Goal: Task Accomplishment & Management: Use online tool/utility

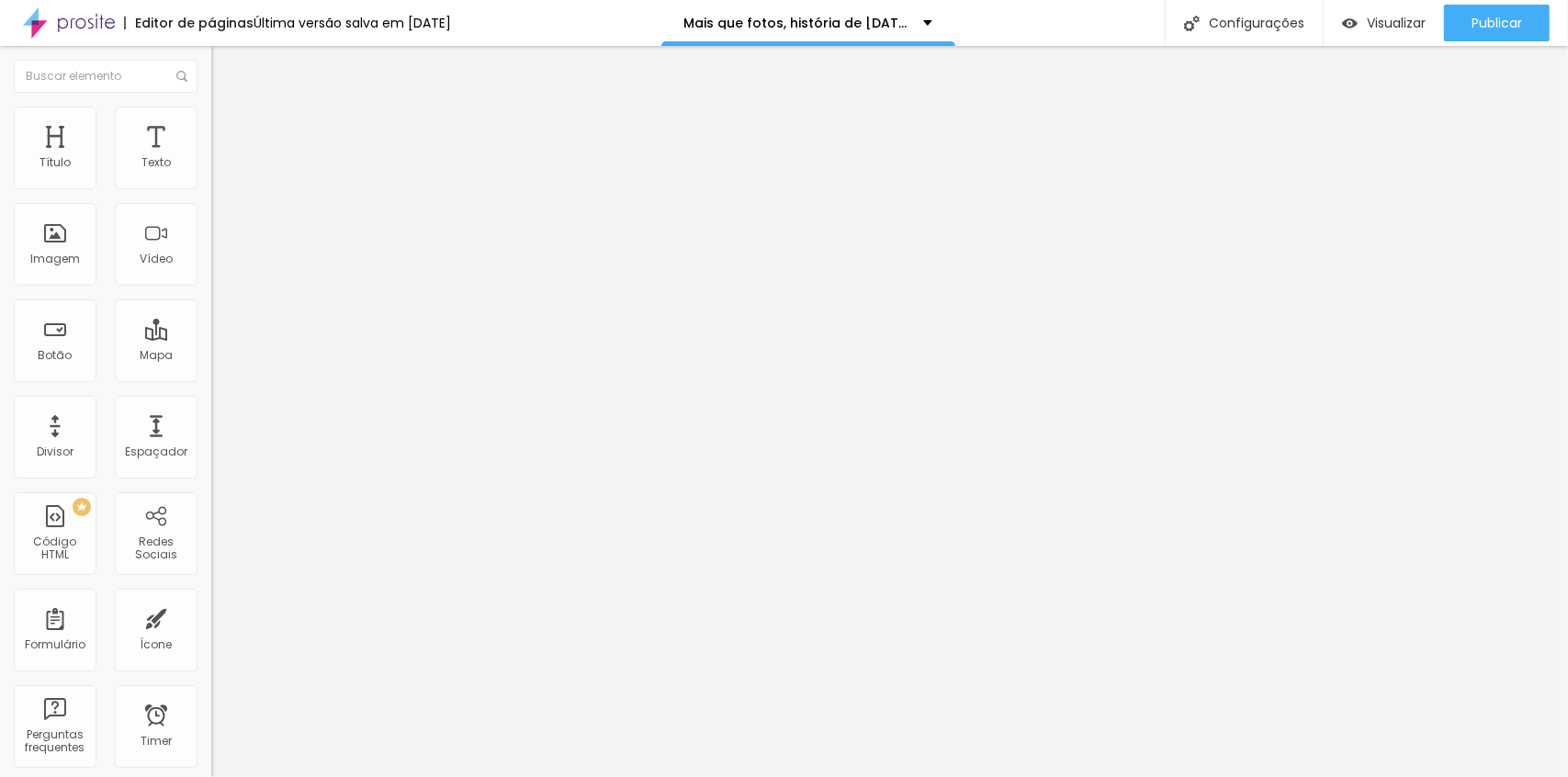
click at [211, 346] on div at bounding box center [317, 346] width 211 height 0
click at [211, 173] on input "https://youtu.be/okv-DZvA1kE" at bounding box center [322, 164] width 221 height 18
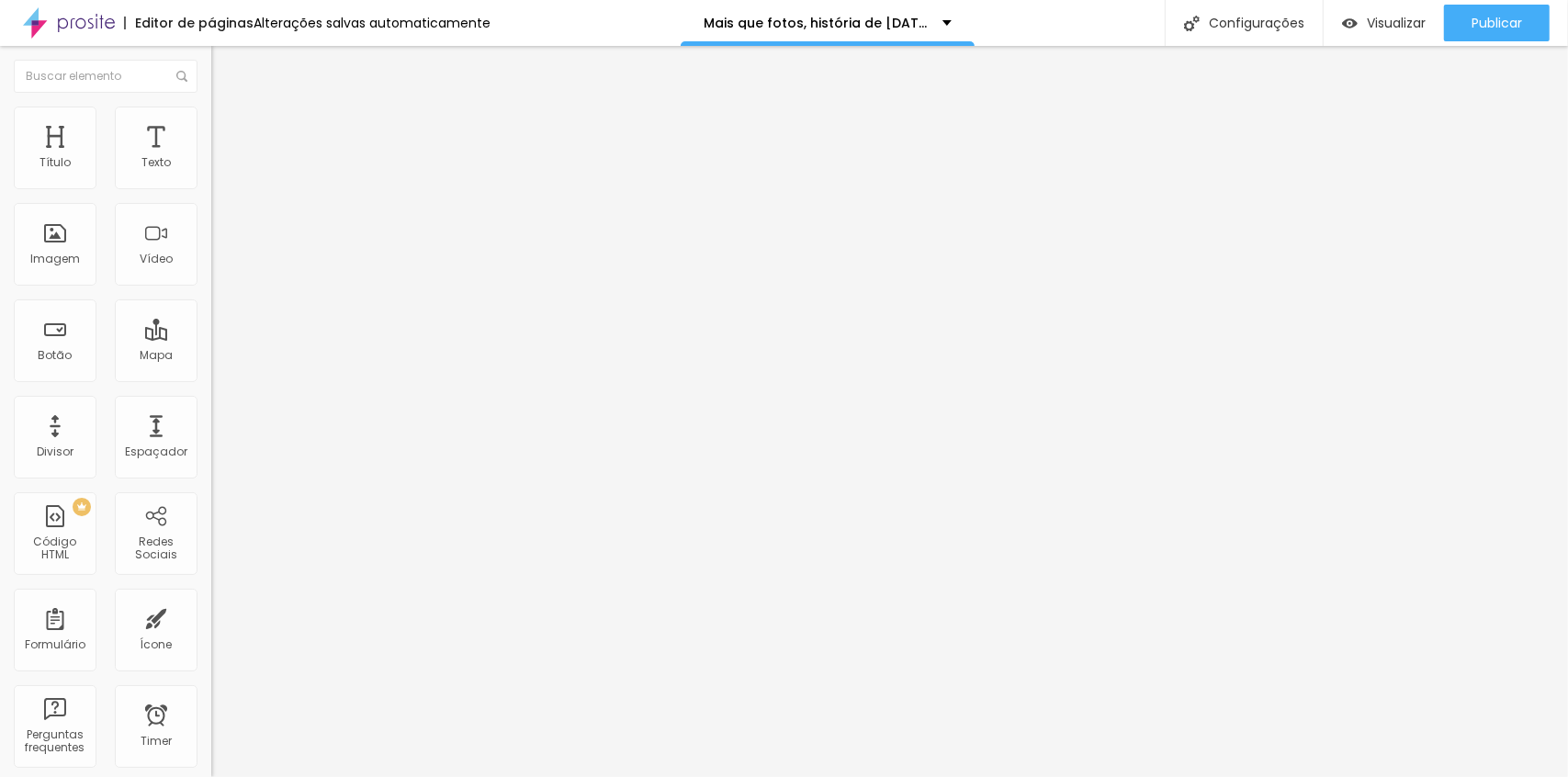
scroll to position [1, 0]
drag, startPoint x: 138, startPoint y: 210, endPoint x: -36, endPoint y: 220, distance: 174.3
click at [0, 220] on html "Editor de páginas Alterações salvas automaticamente Mais que fotos, história de…" at bounding box center [784, 388] width 1568 height 777
click at [211, 173] on input "https://youtu.be/okv-DZvA1kE" at bounding box center [322, 164] width 221 height 18
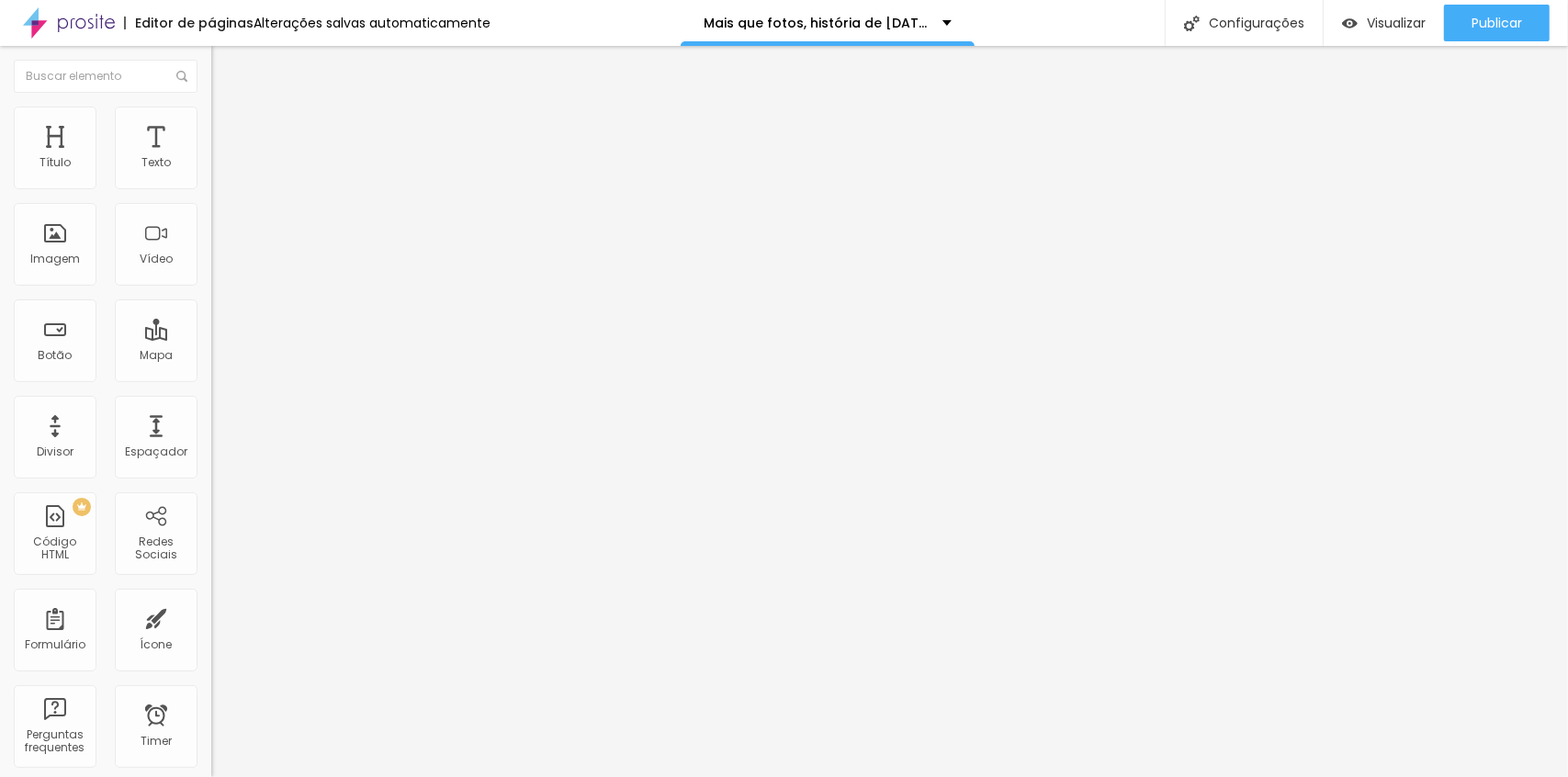
scroll to position [0, 0]
click at [74, 17] on img at bounding box center [69, 23] width 92 height 46
click at [225, 77] on img "button" at bounding box center [232, 74] width 13 height 15
click at [225, 71] on img "button" at bounding box center [233, 67] width 15 height 15
click at [211, 186] on img at bounding box center [217, 191] width 11 height 11
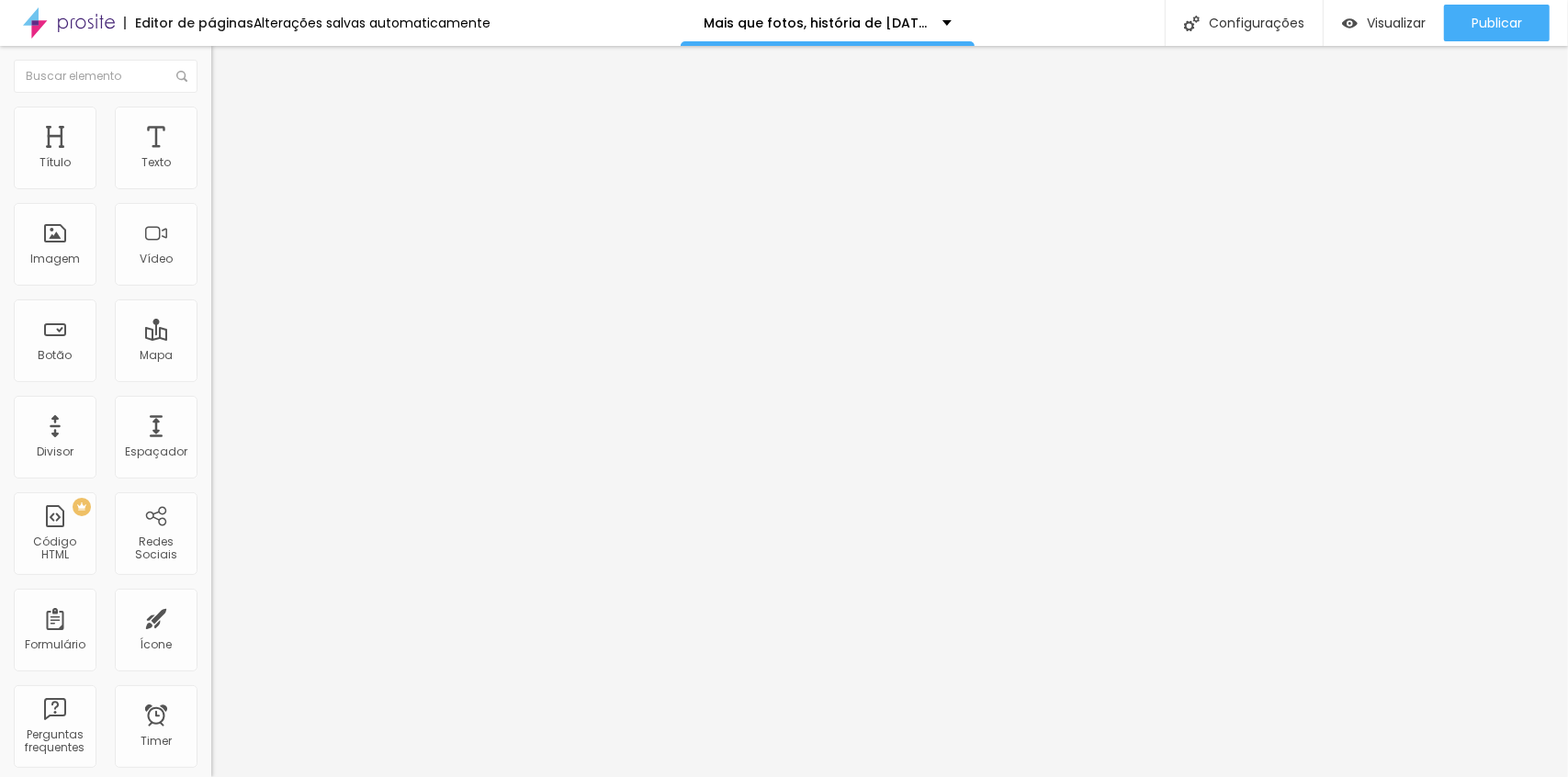
drag, startPoint x: 219, startPoint y: 186, endPoint x: 233, endPoint y: 189, distance: 14.3
click at [211, 186] on div "DADOS PARA CONTRATO" at bounding box center [317, 170] width 211 height 31
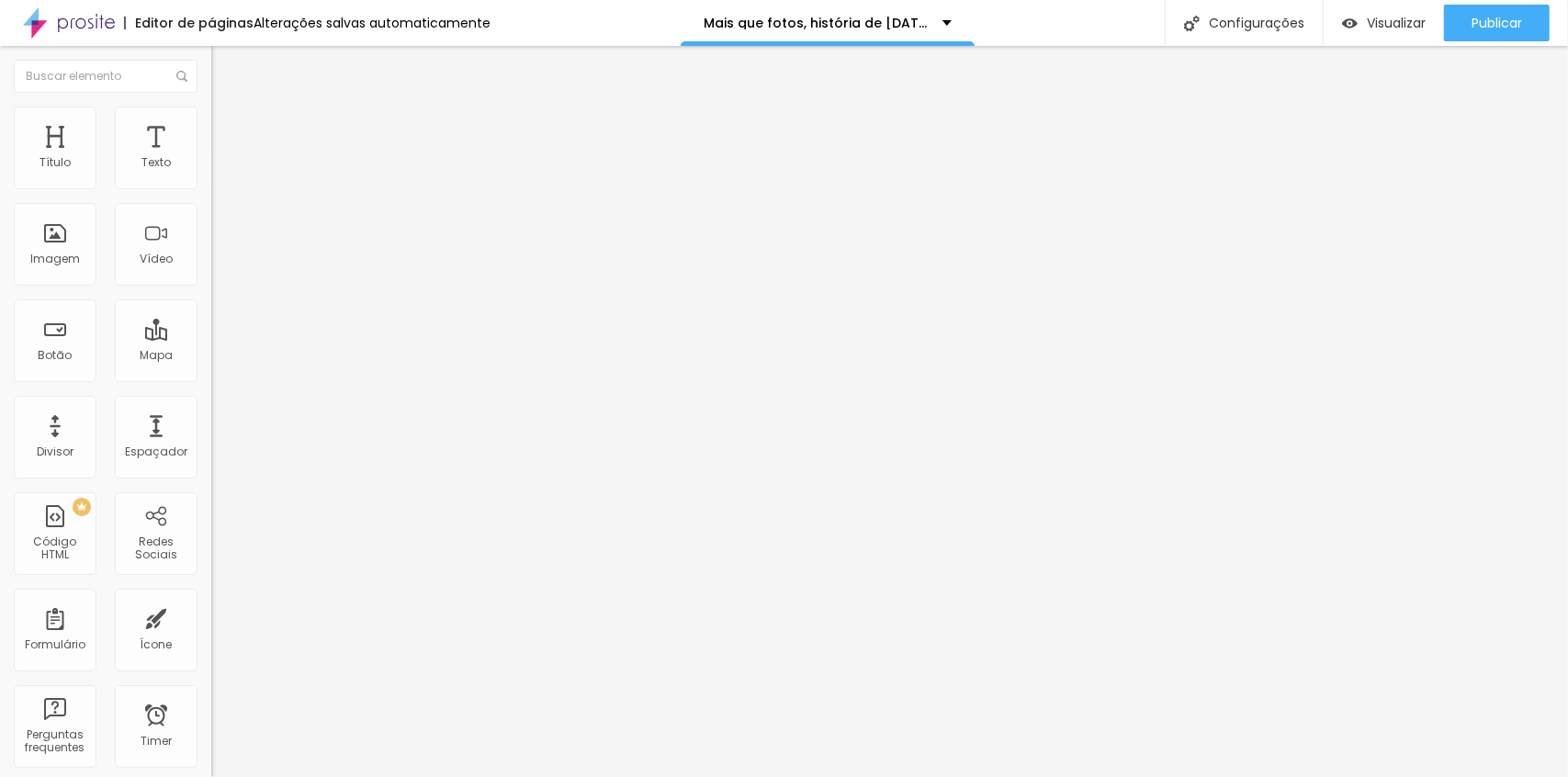
click at [211, 186] on img at bounding box center [217, 191] width 11 height 11
radio input "true"
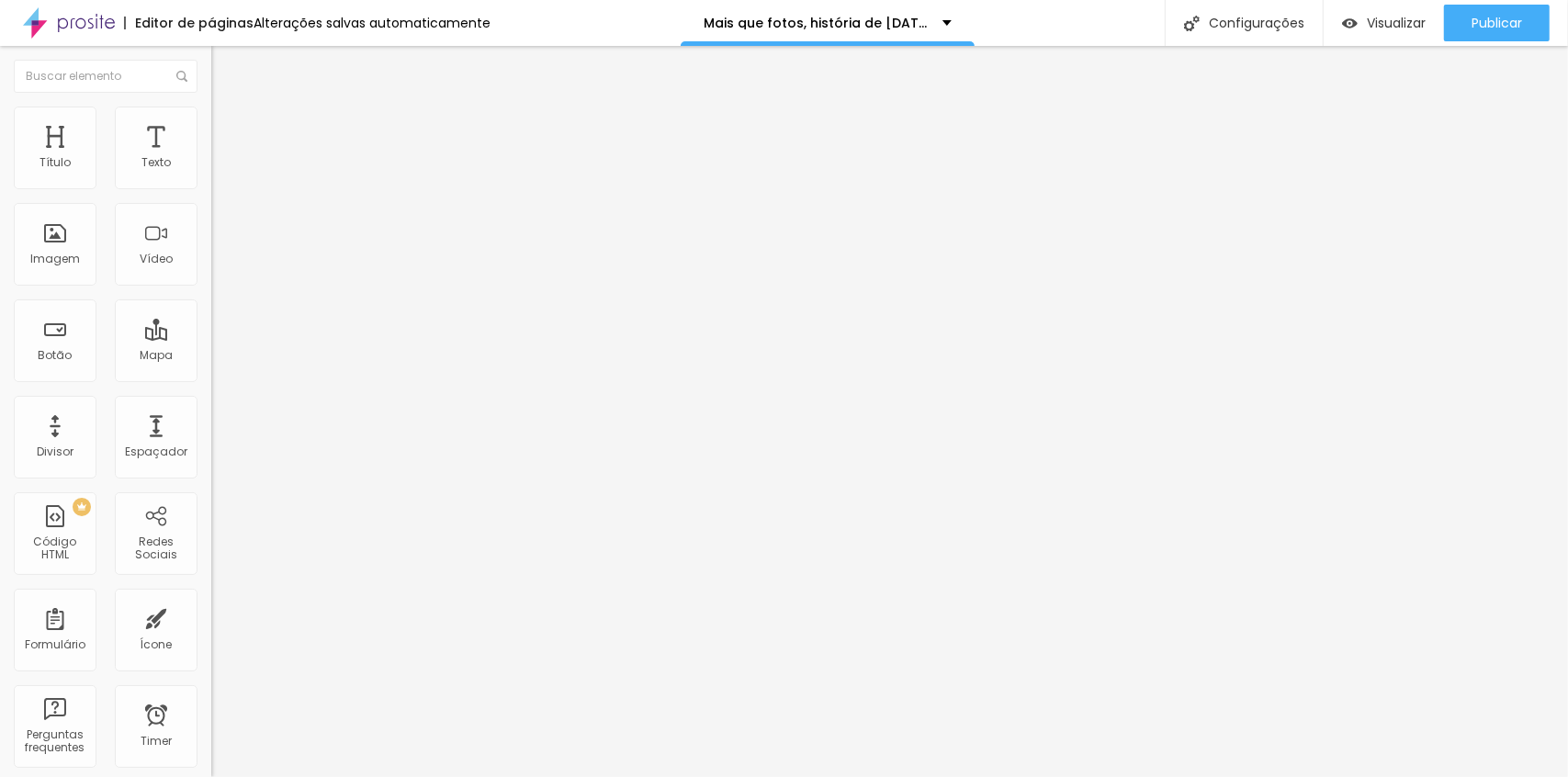
click at [211, 186] on div "DADOS PARA CONTRATO" at bounding box center [317, 170] width 211 height 31
click at [211, 186] on img at bounding box center [217, 191] width 11 height 11
drag, startPoint x: 470, startPoint y: 352, endPoint x: 893, endPoint y: 352, distance: 423.0
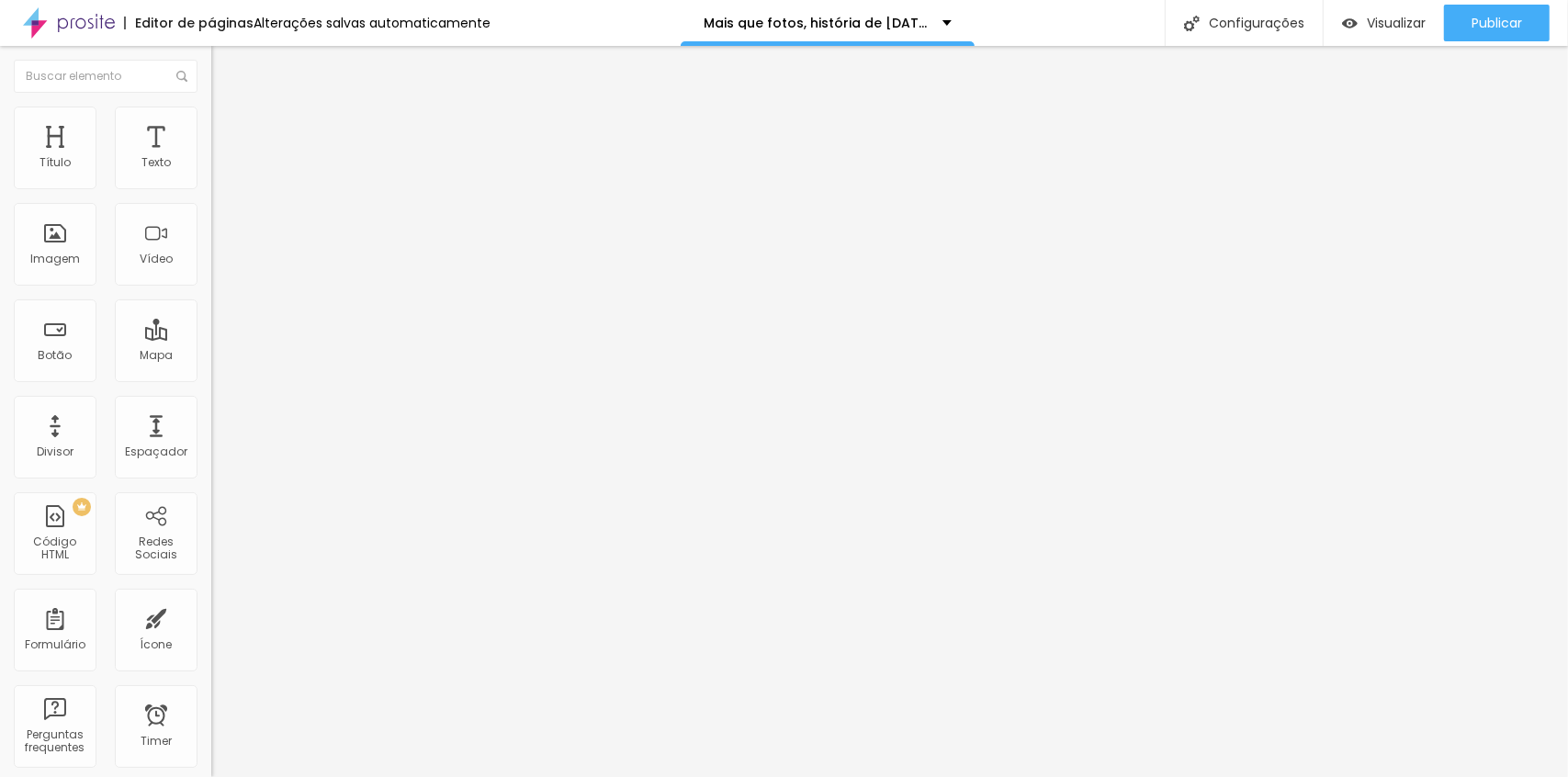
radio input "true"
drag, startPoint x: 472, startPoint y: 439, endPoint x: 753, endPoint y: 434, distance: 281.0
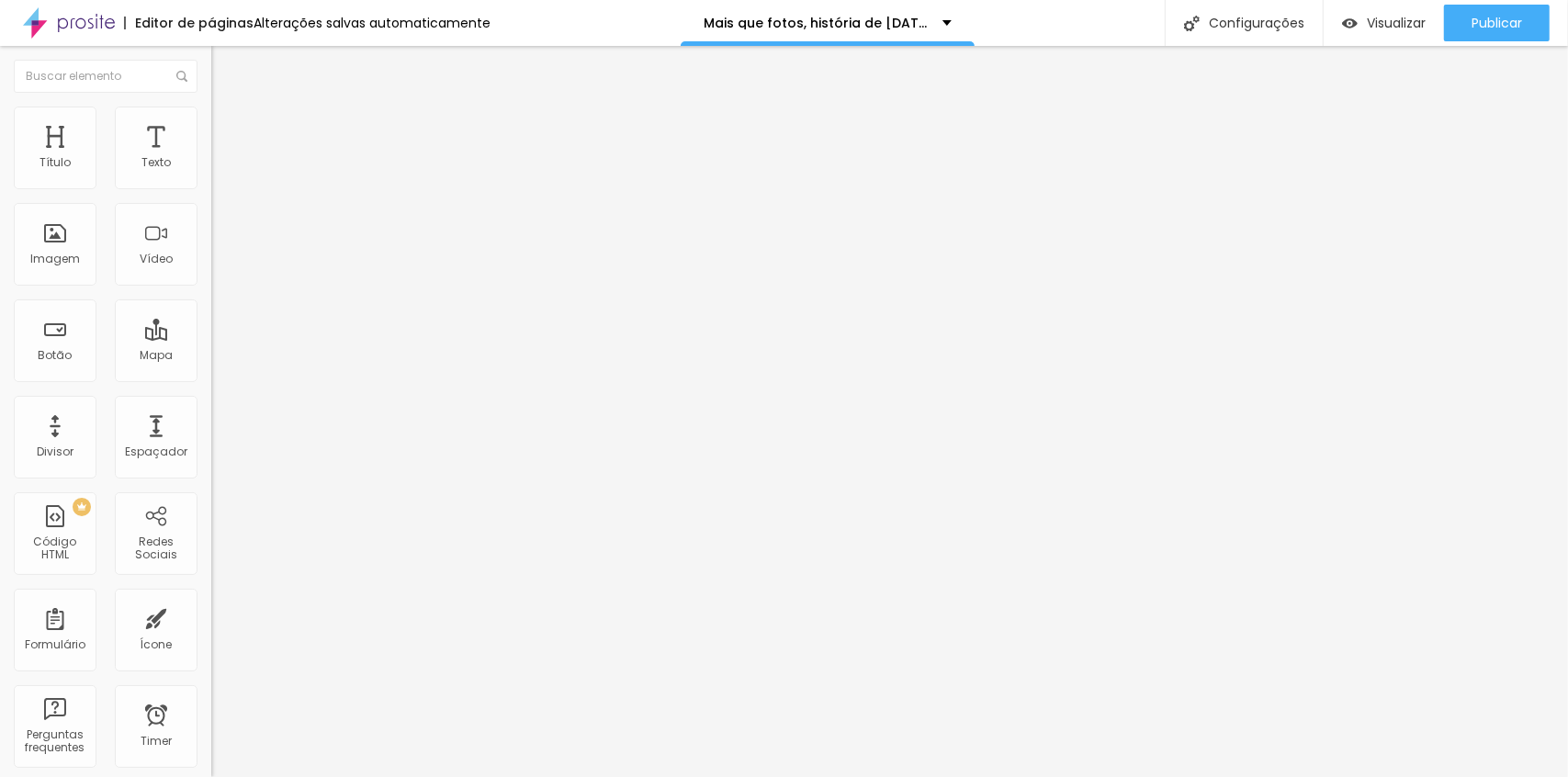
radio input "true"
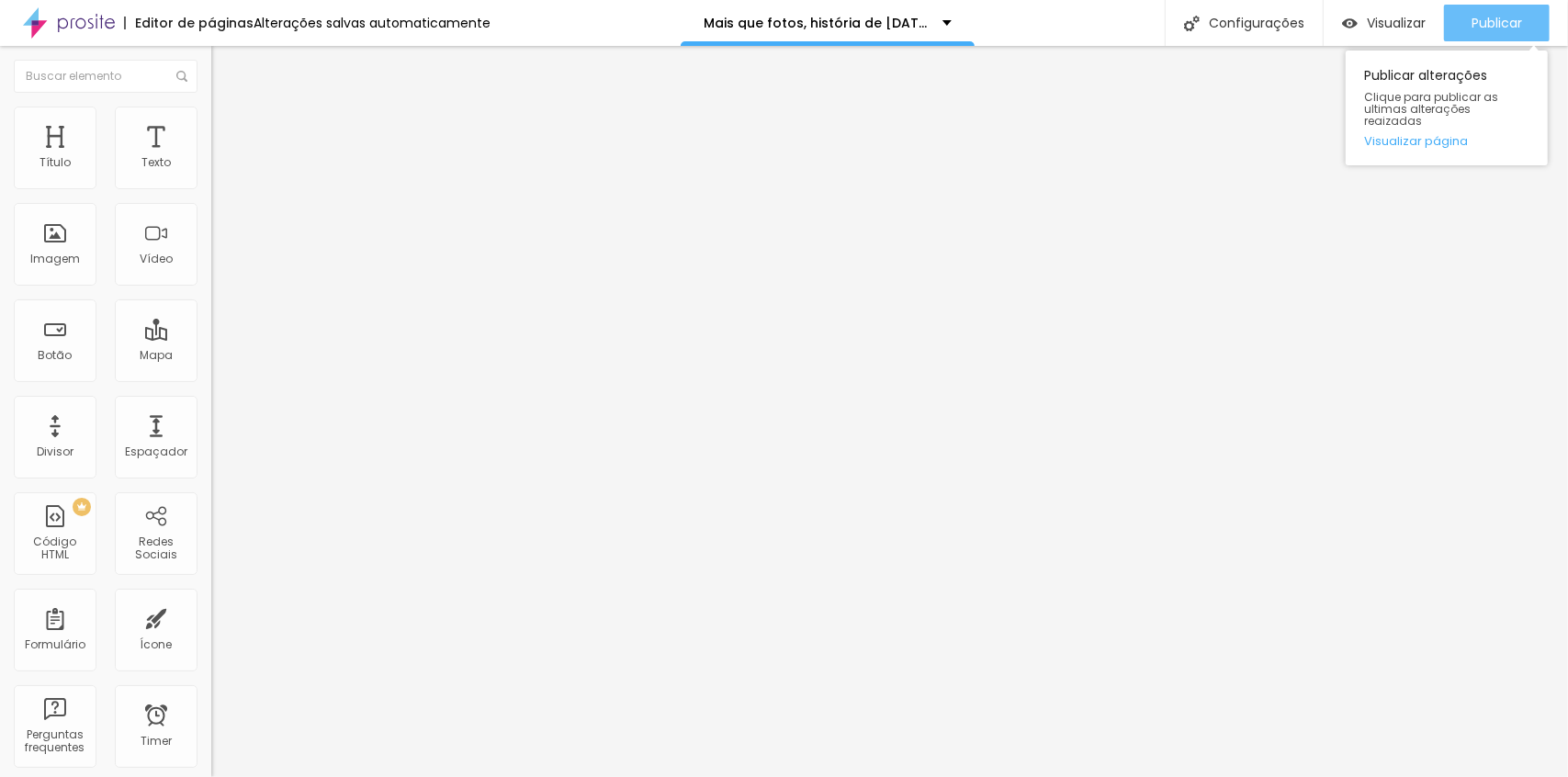
click at [1518, 16] on span "Publicar" at bounding box center [1496, 23] width 51 height 15
